Goal: Check status: Check status

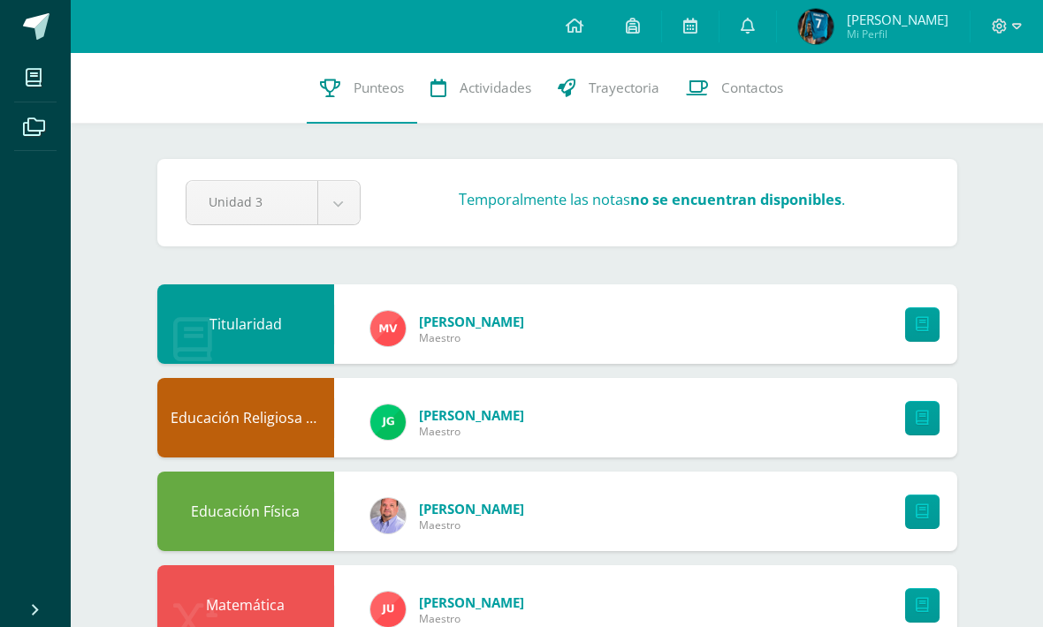
click at [692, 328] on div "Titularidad Maricruz Véliz Maestro" at bounding box center [557, 325] width 800 height 80
click at [684, 322] on div "Titularidad Maricruz Véliz Maestro" at bounding box center [557, 325] width 800 height 80
click at [683, 322] on div "Titularidad Maricruz Véliz Maestro" at bounding box center [557, 325] width 800 height 80
click at [684, 323] on div "Titularidad Maricruz Véliz Maestro" at bounding box center [557, 325] width 800 height 80
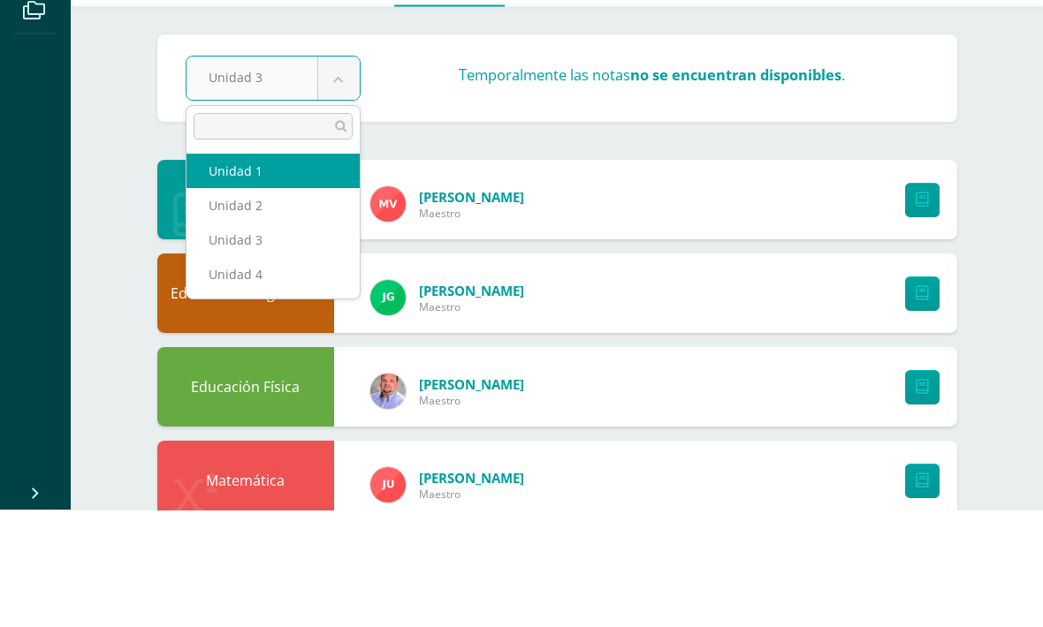
select select "Unidad 1"
